Goal: Task Accomplishment & Management: Complete application form

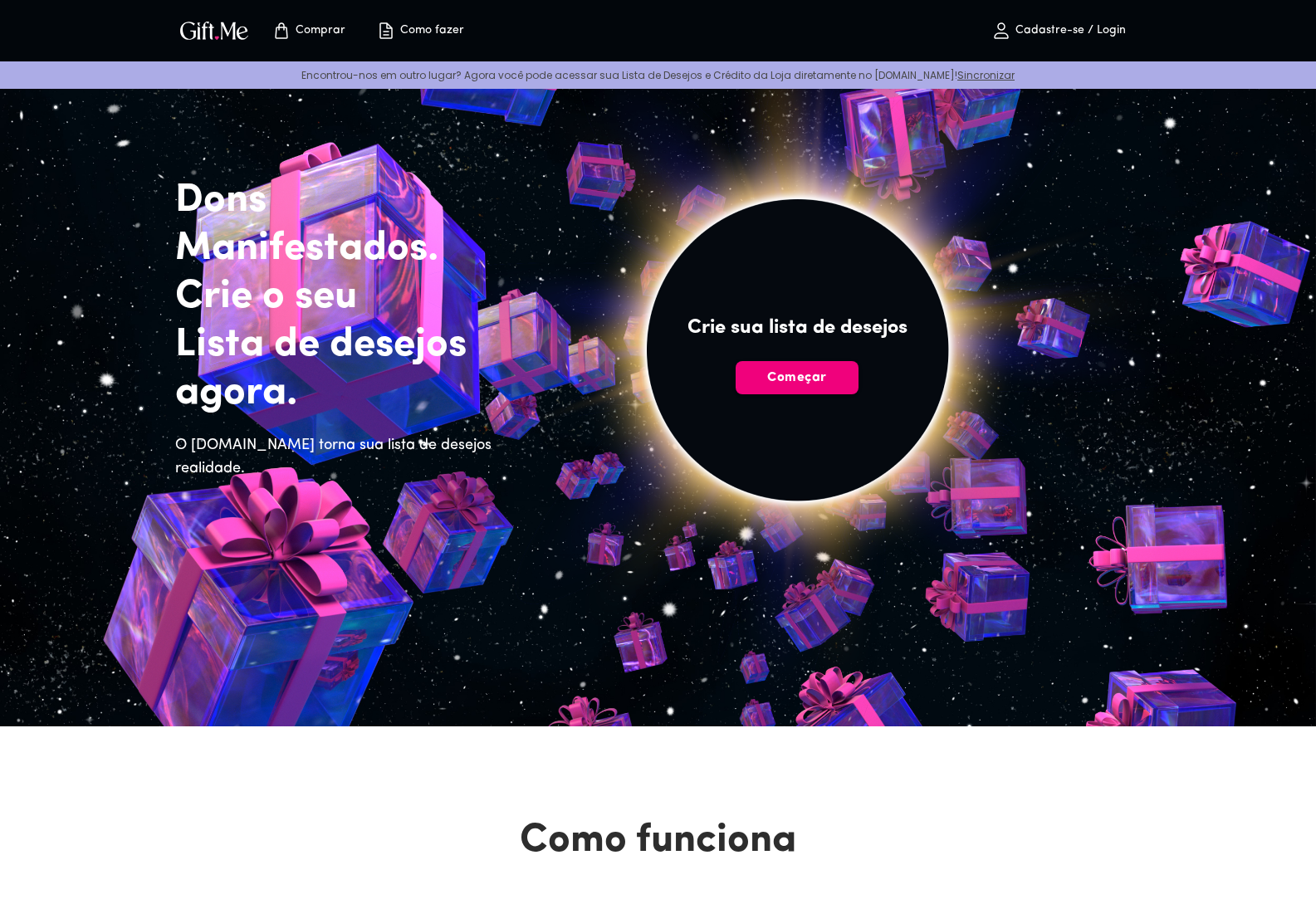
click at [803, 375] on font "Começar" at bounding box center [796, 377] width 59 height 13
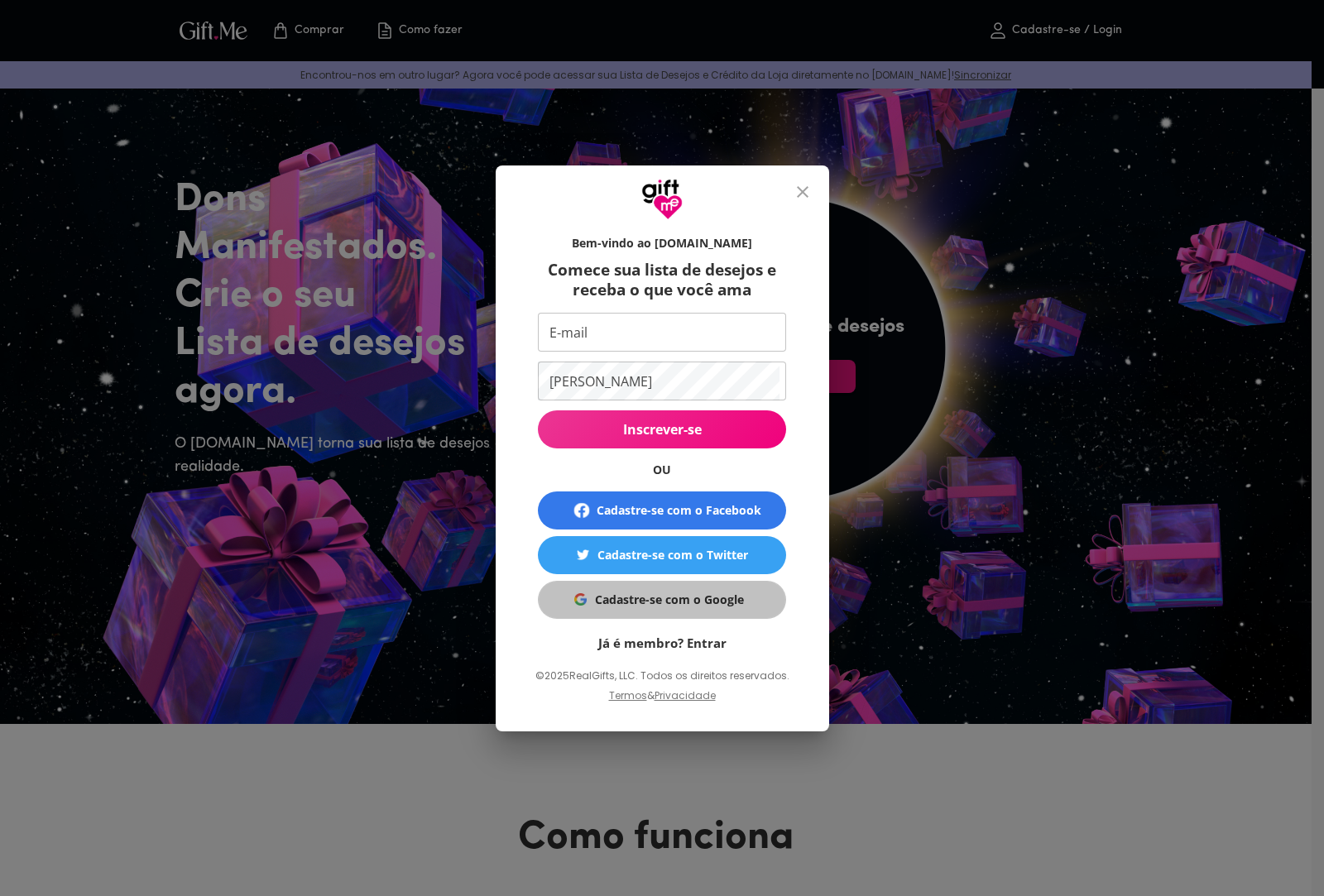
click at [588, 591] on span "Cadastre-se com o Google" at bounding box center [659, 599] width 228 height 18
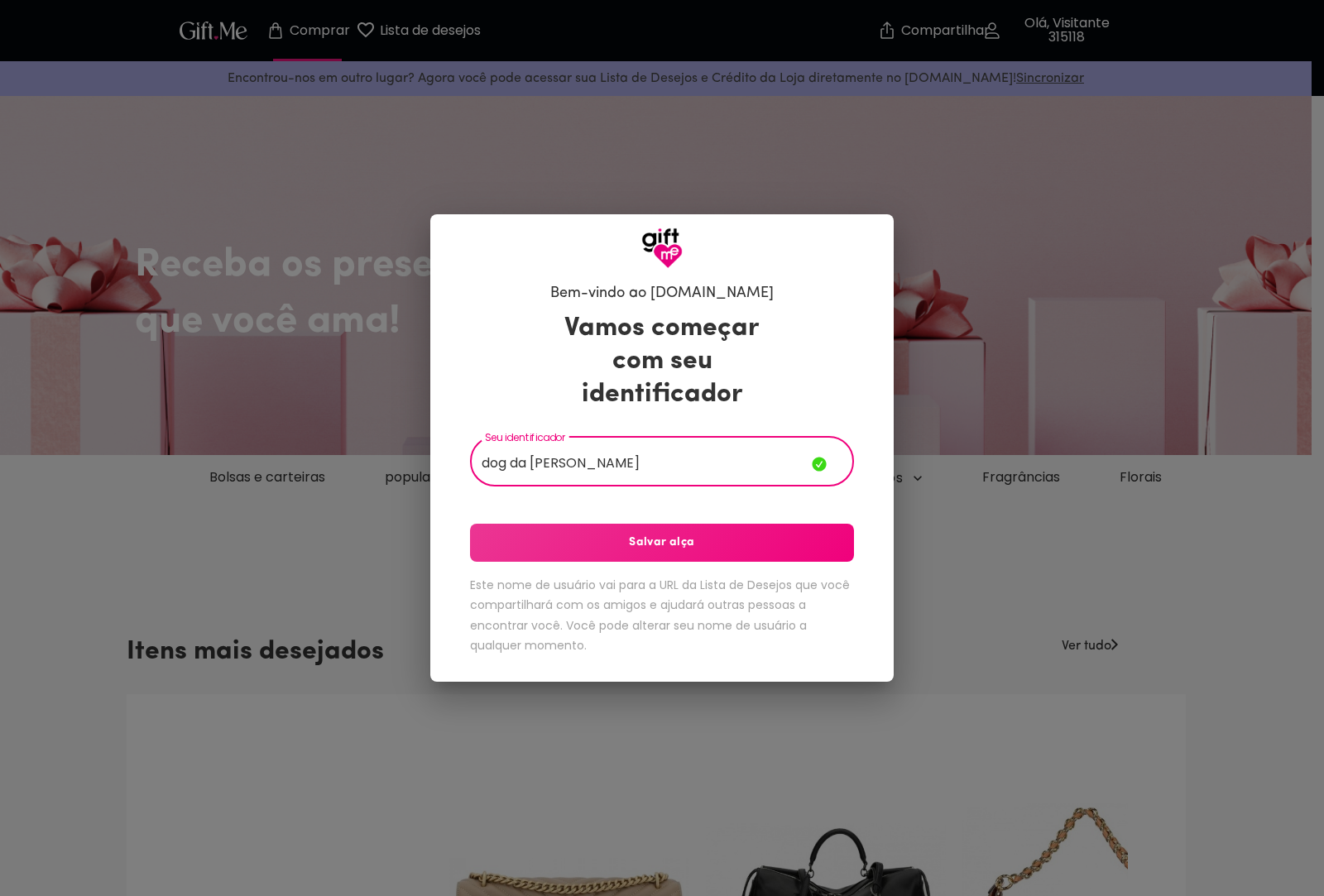
type input "dog da [PERSON_NAME]"
click at [565, 546] on span "Salvar alça" at bounding box center [662, 543] width 384 height 18
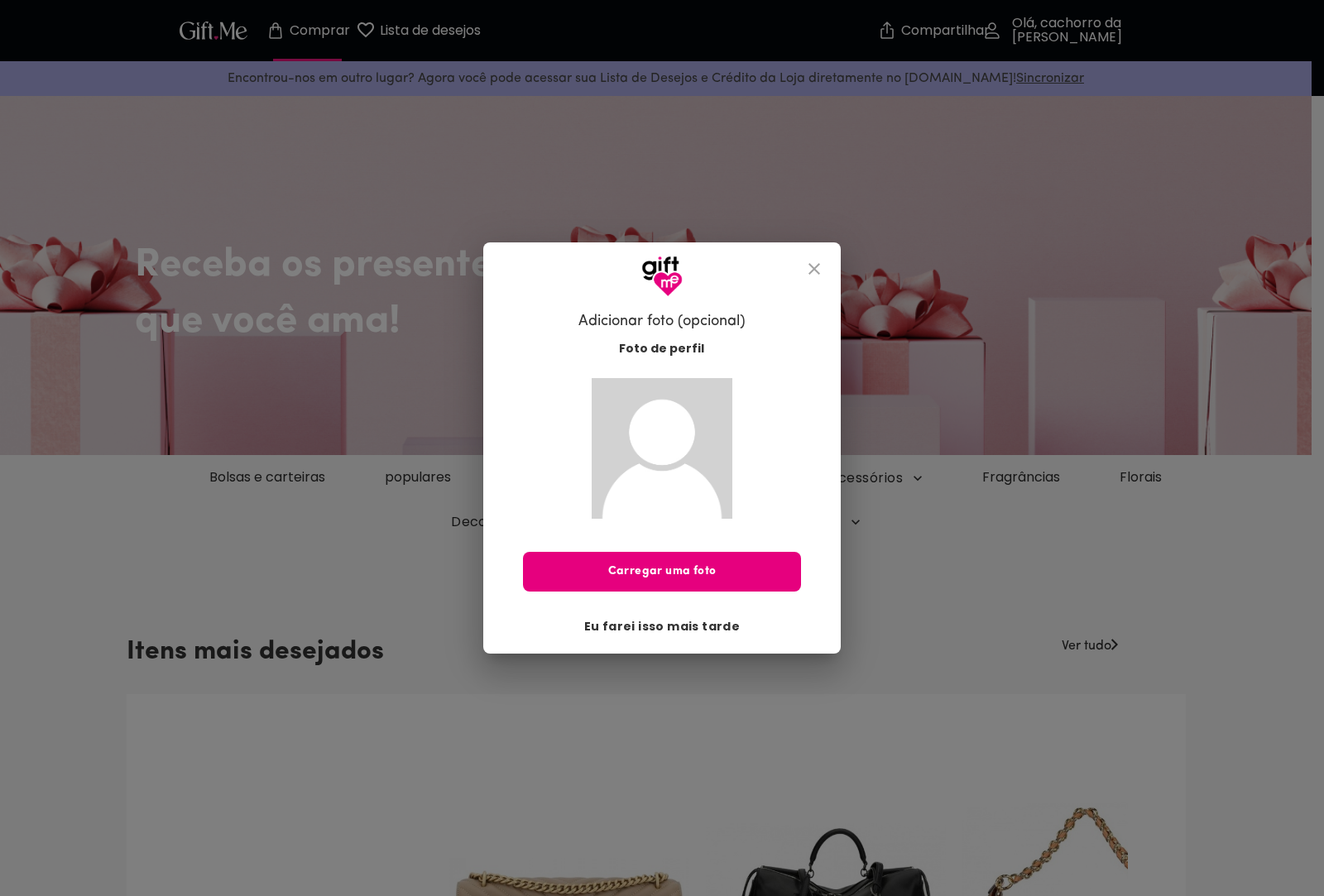
click at [701, 635] on font "Eu farei isso mais tarde" at bounding box center [662, 626] width 156 height 18
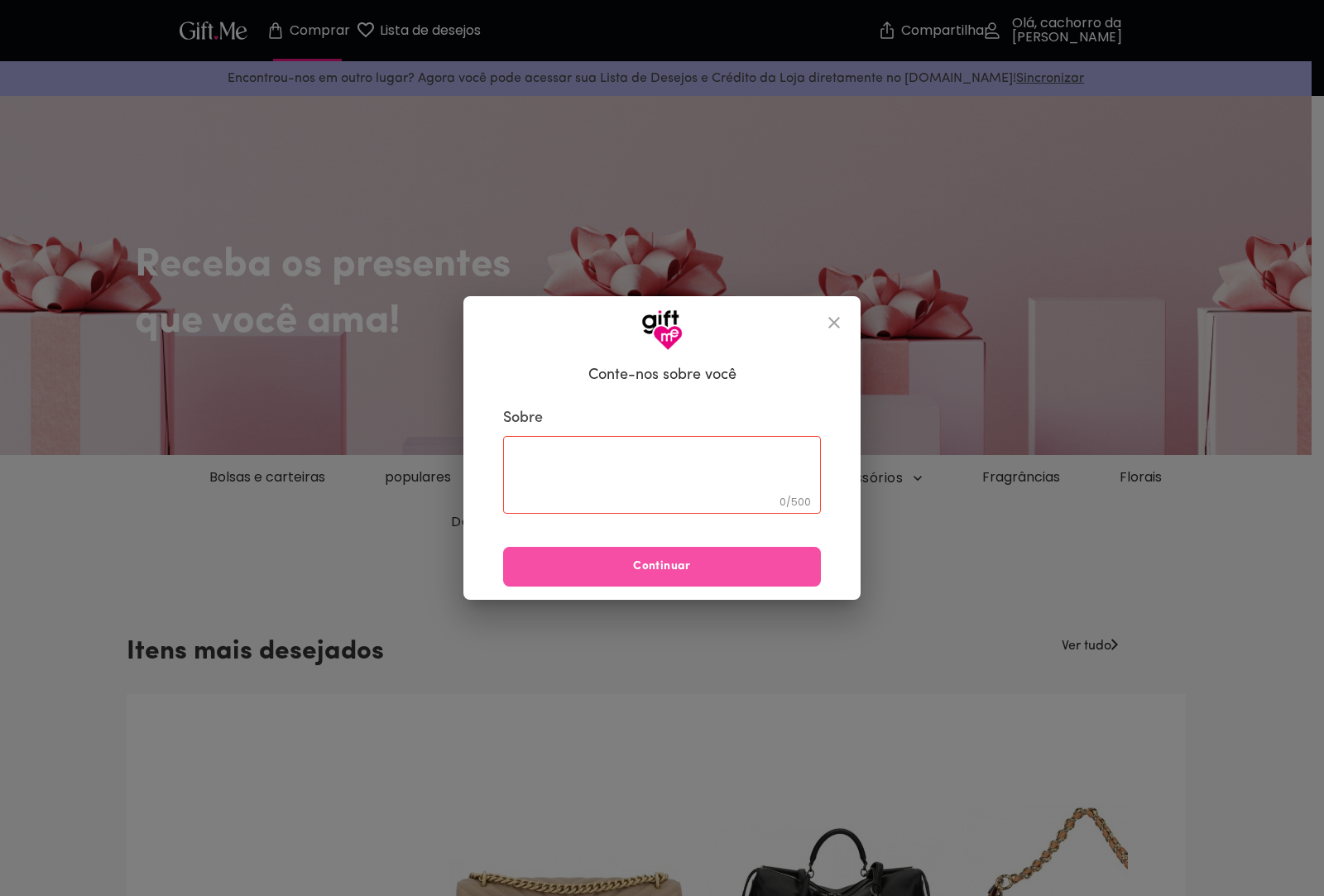
click at [714, 577] on button "Continuar" at bounding box center [662, 567] width 318 height 40
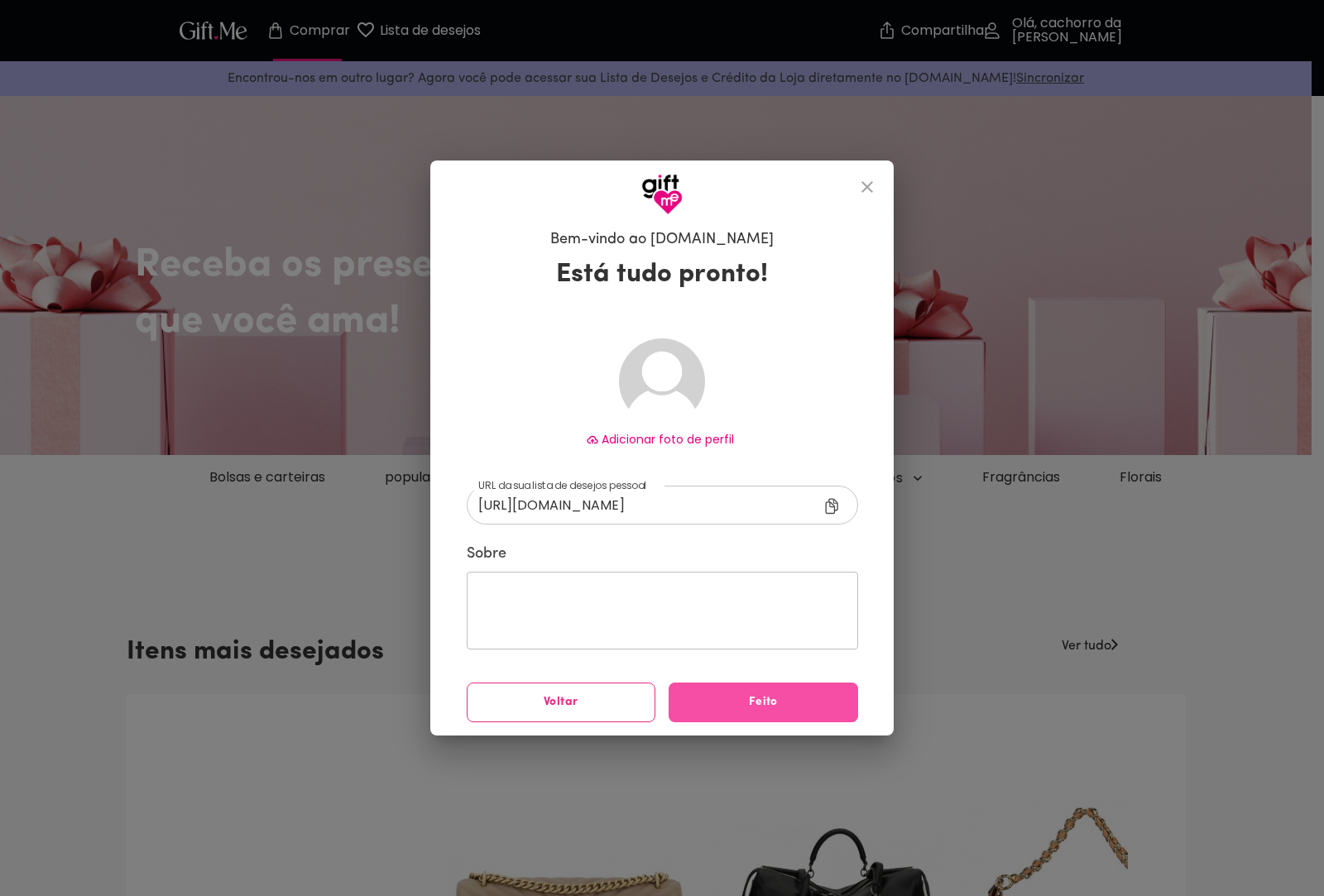
click at [714, 700] on span "Feito" at bounding box center [763, 702] width 189 height 18
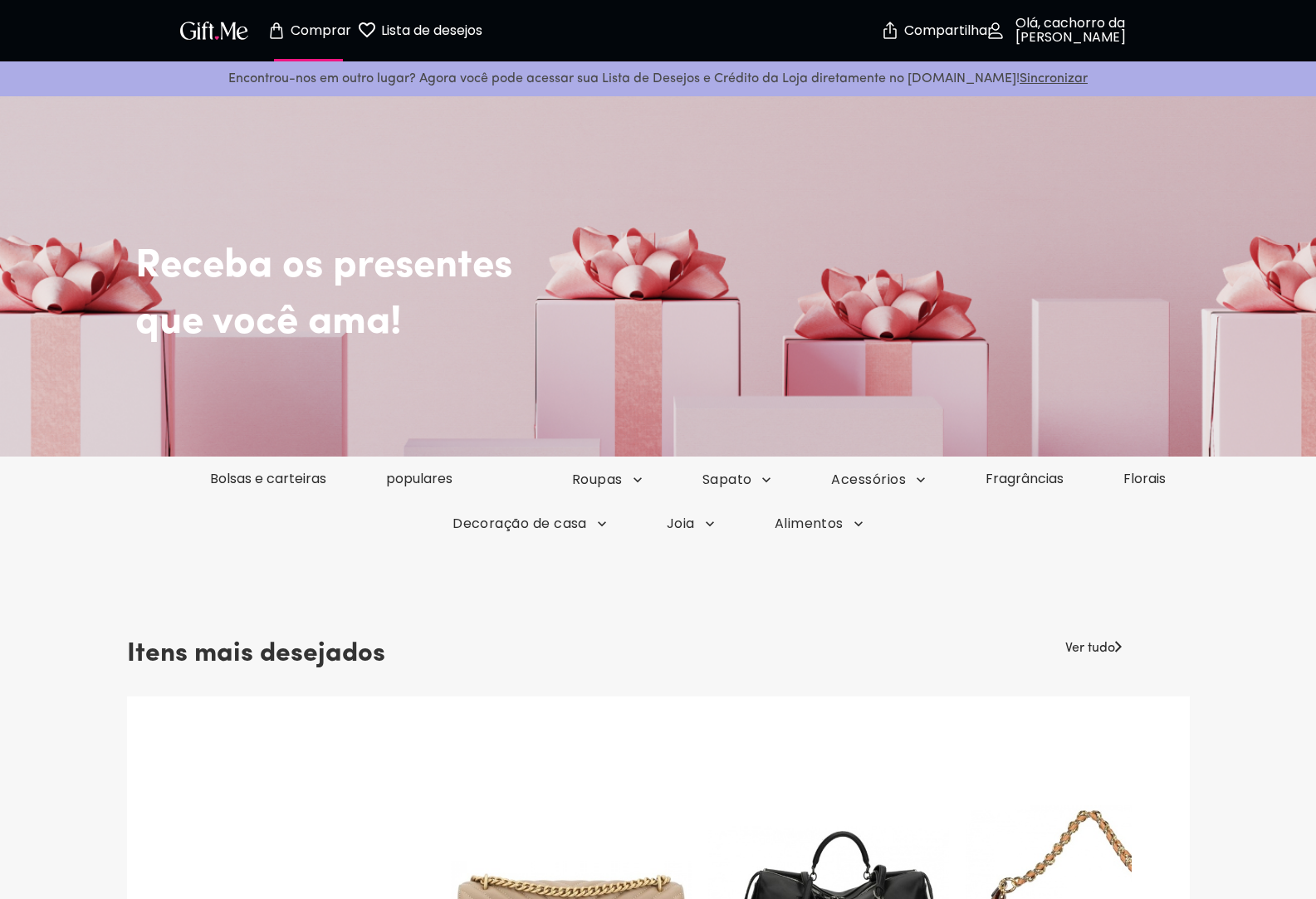
click at [409, 33] on font "Lista de desejos" at bounding box center [431, 30] width 101 height 19
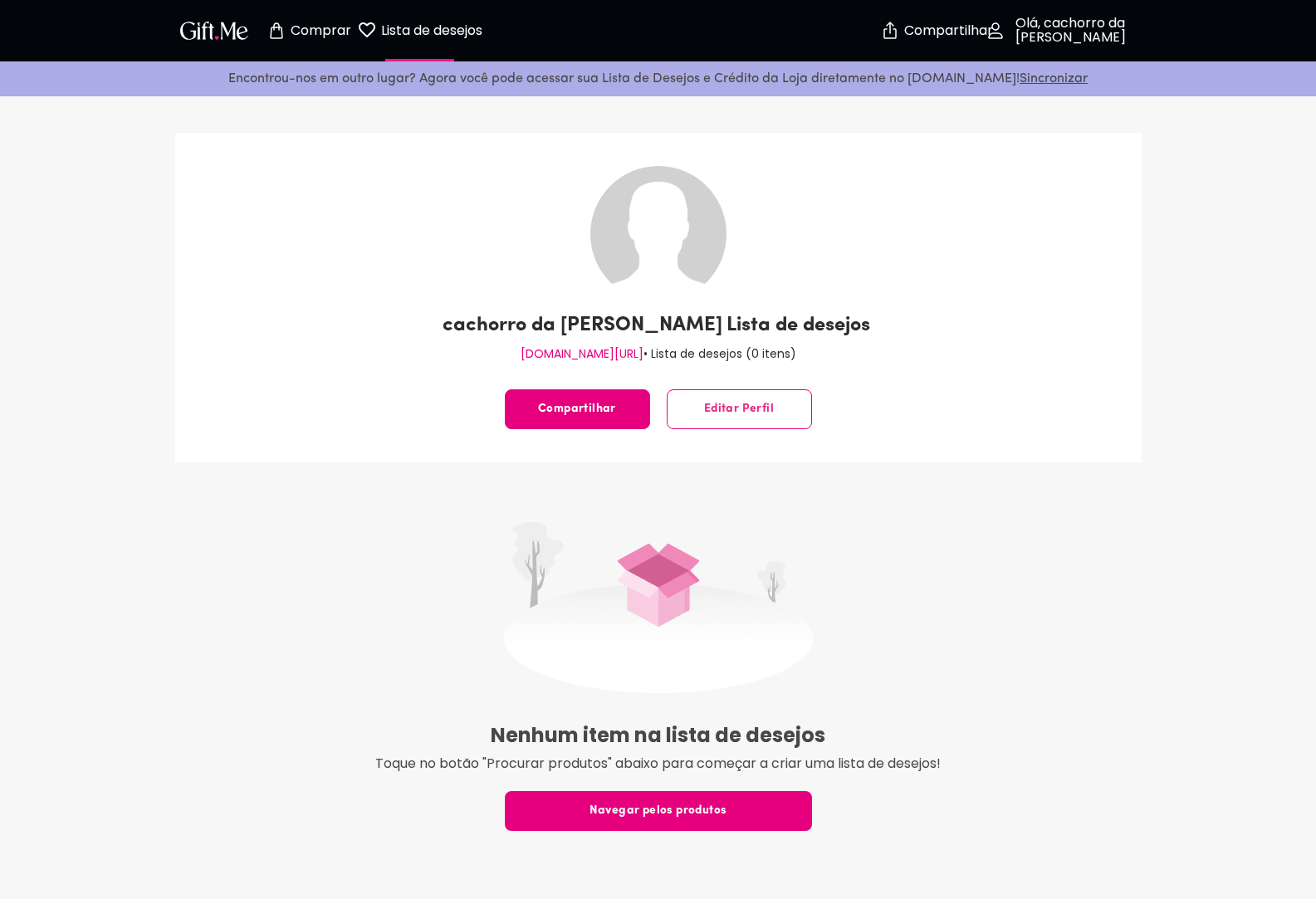
click at [297, 44] on button "Comprar" at bounding box center [309, 30] width 91 height 53
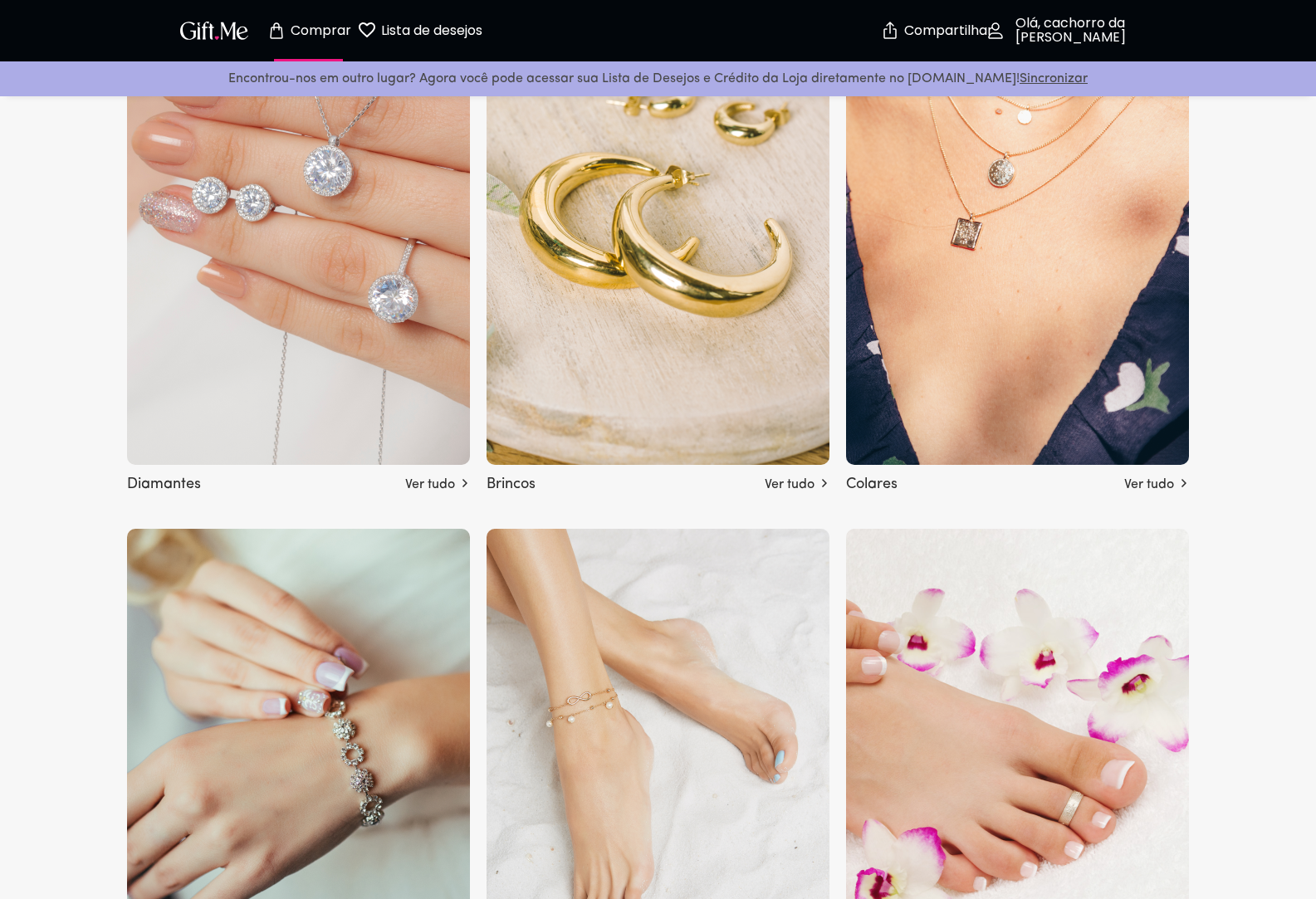
scroll to position [2352, 0]
